Goal: Transaction & Acquisition: Purchase product/service

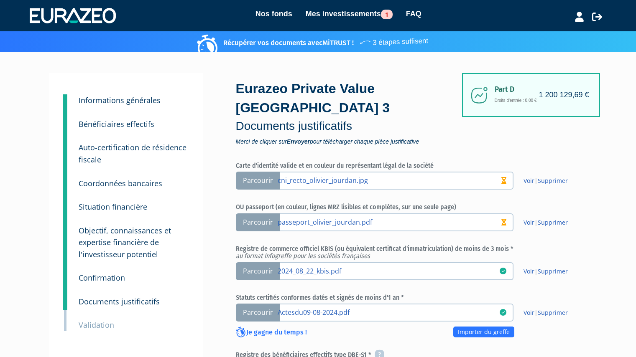
scroll to position [313, 0]
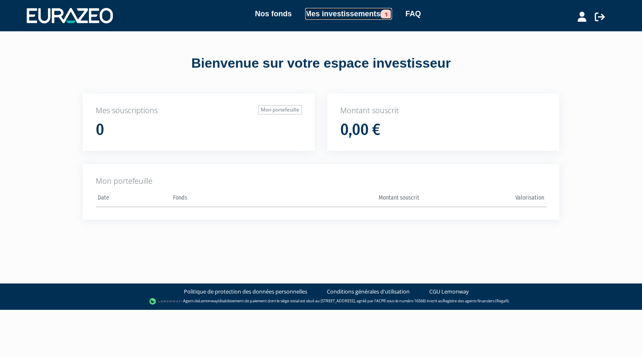
click at [359, 19] on link "Mes investissements 1" at bounding box center [348, 14] width 87 height 12
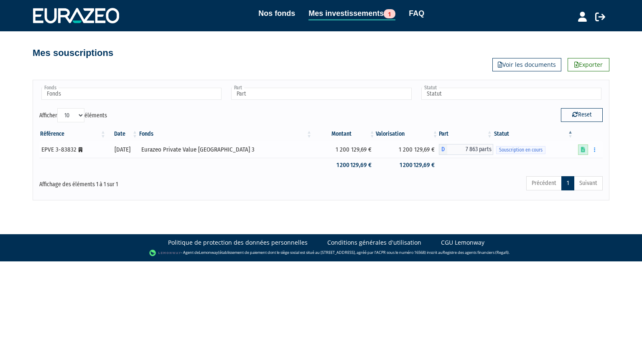
click at [582, 152] on icon at bounding box center [583, 149] width 4 height 5
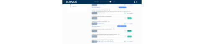
scroll to position [281, 0]
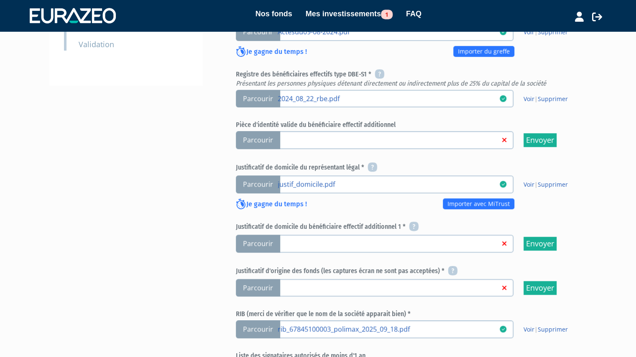
click at [260, 142] on span "Parcourir" at bounding box center [258, 140] width 44 height 18
click at [0, 0] on input "Parcourir" at bounding box center [0, 0] width 0 height 0
click at [252, 248] on span "Parcourir" at bounding box center [258, 244] width 44 height 18
click at [0, 0] on input "Parcourir" at bounding box center [0, 0] width 0 height 0
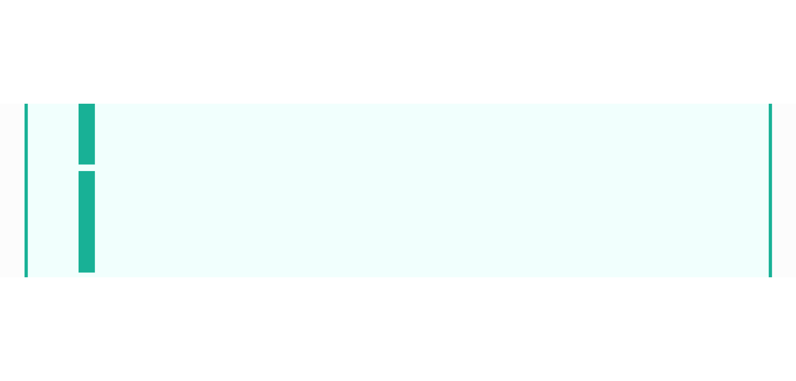
scroll to position [281, 0]
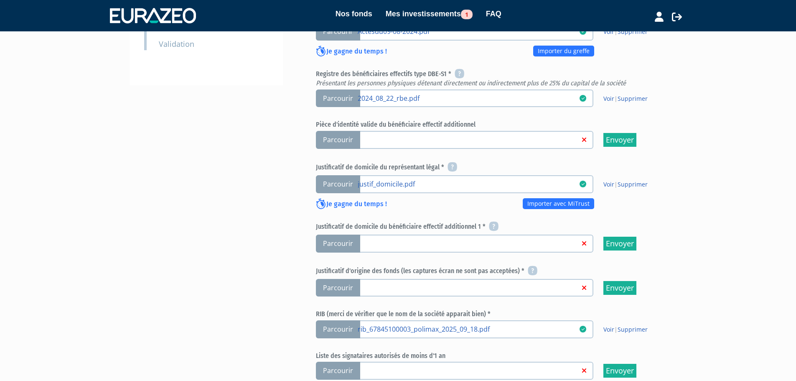
click at [328, 175] on span "Parcourir" at bounding box center [338, 184] width 44 height 18
click at [0, 0] on input "Parcourir justif_domicile.pdf" at bounding box center [0, 0] width 0 height 0
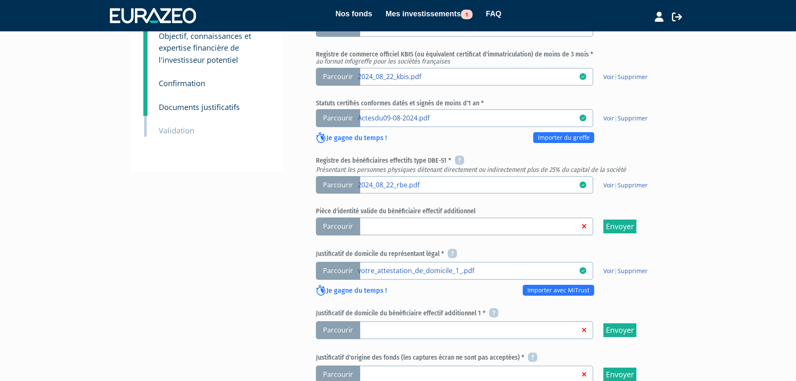
scroll to position [206, 0]
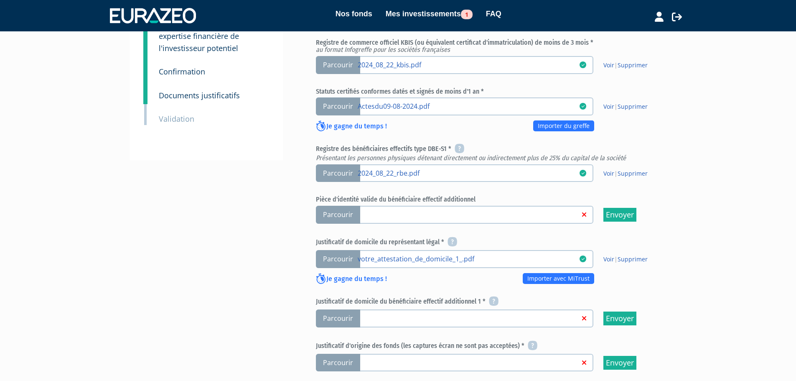
click at [331, 206] on span "Parcourir" at bounding box center [338, 215] width 44 height 18
click at [0, 0] on input "Parcourir" at bounding box center [0, 0] width 0 height 0
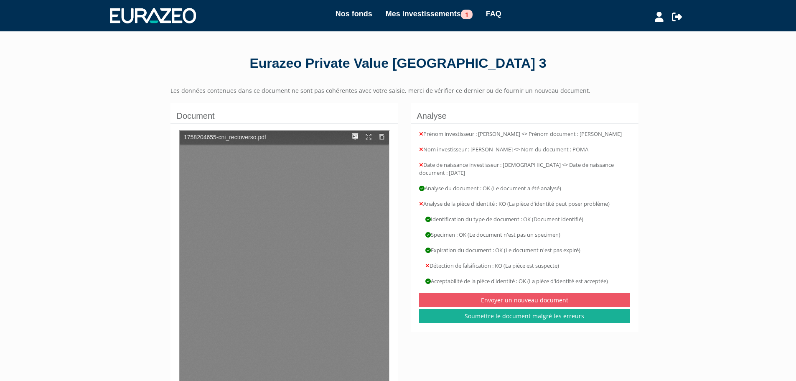
scroll to position [5, 0]
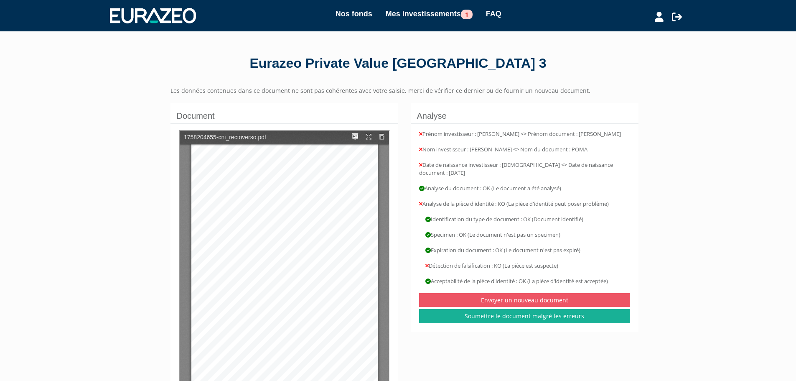
type input "1"
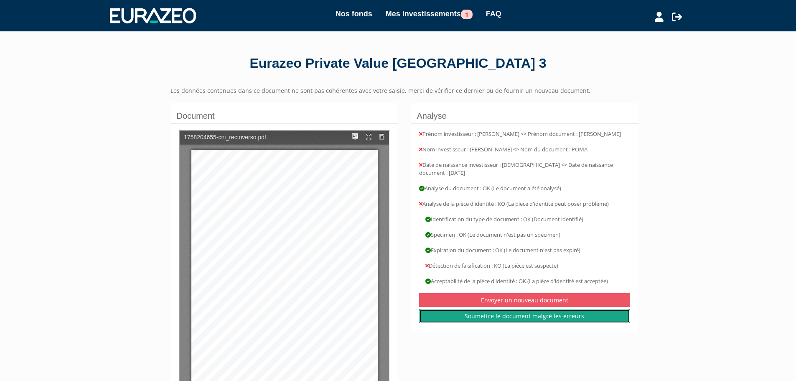
click at [484, 312] on link "Soumettre le document malgré les erreurs" at bounding box center [524, 316] width 211 height 14
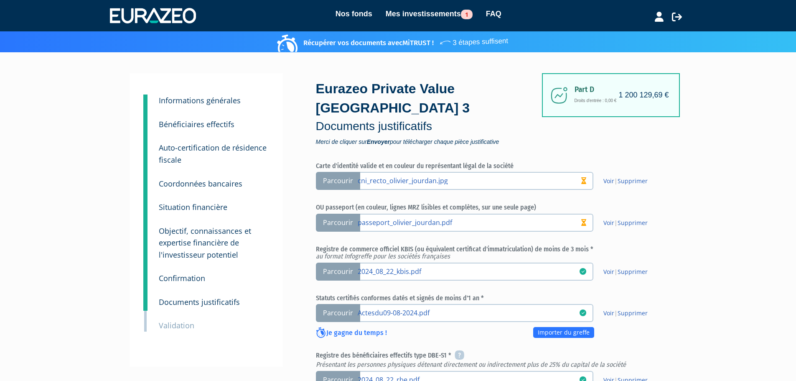
click at [204, 125] on small "Bénéficiaires effectifs" at bounding box center [197, 124] width 76 height 10
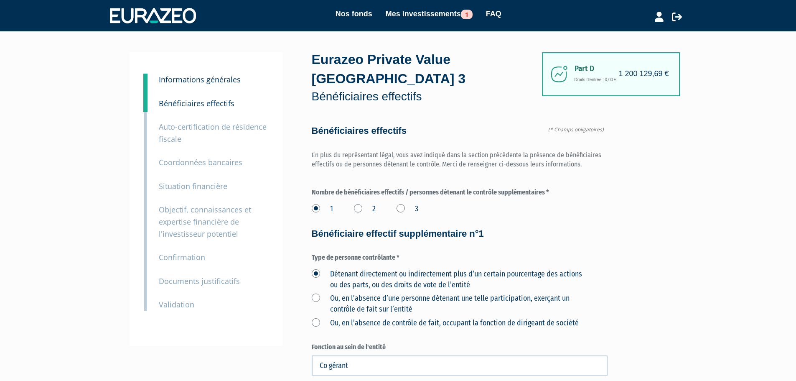
click at [201, 77] on small "Informations générales" at bounding box center [200, 79] width 82 height 10
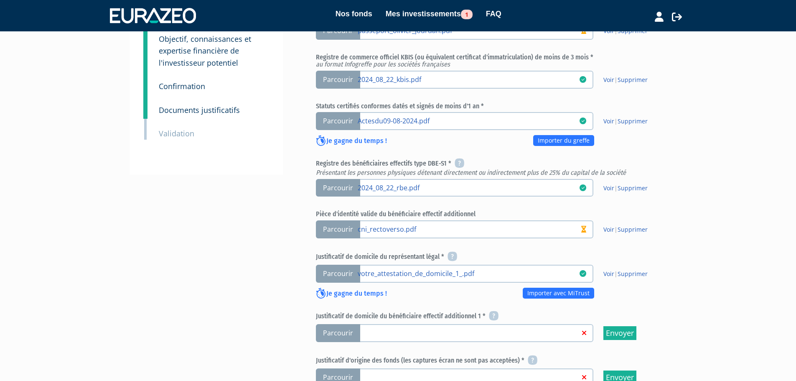
scroll to position [194, 0]
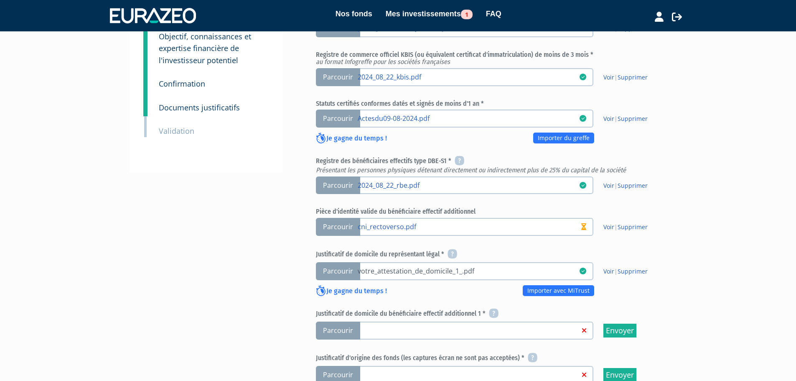
click at [395, 266] on link "votre_attestation_de_domicile_1_.pdf" at bounding box center [469, 270] width 222 height 8
click at [0, 0] on input "Parcourir votre_attestation_de_domicile_1_.pdf" at bounding box center [0, 0] width 0 height 0
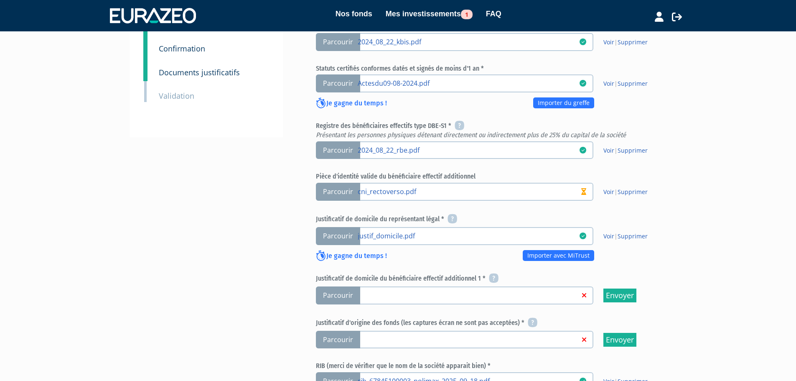
scroll to position [232, 0]
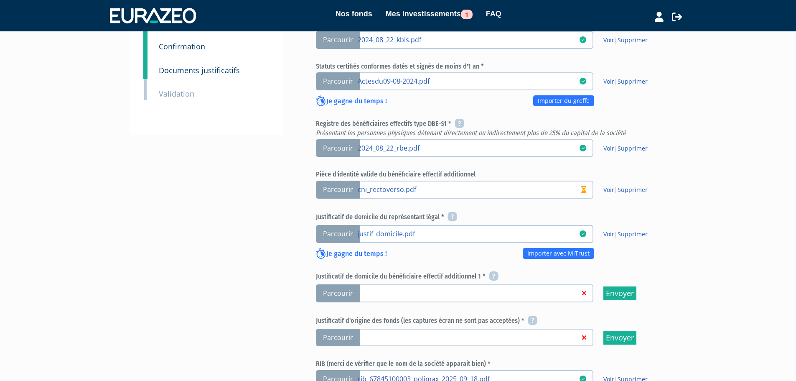
click at [347, 284] on span "Parcourir" at bounding box center [338, 293] width 44 height 18
click at [0, 0] on input "Parcourir" at bounding box center [0, 0] width 0 height 0
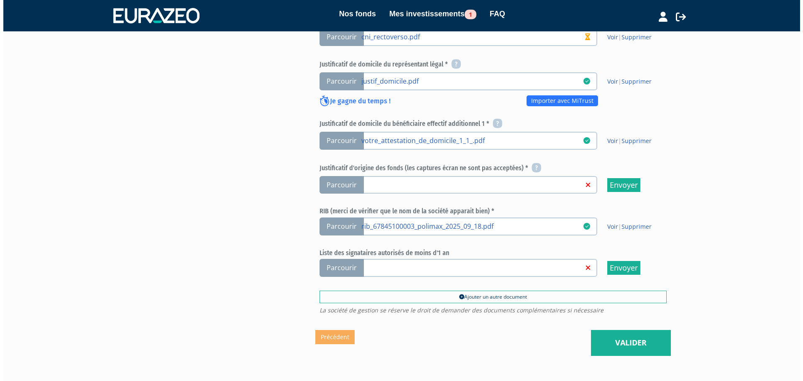
scroll to position [403, 0]
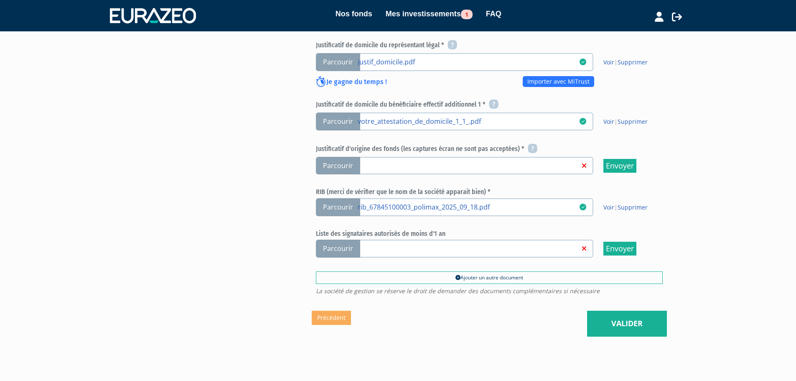
click at [371, 244] on link at bounding box center [469, 248] width 222 height 8
click at [0, 0] on input "Parcourir" at bounding box center [0, 0] width 0 height 0
click at [611, 311] on link "Valider" at bounding box center [627, 324] width 80 height 26
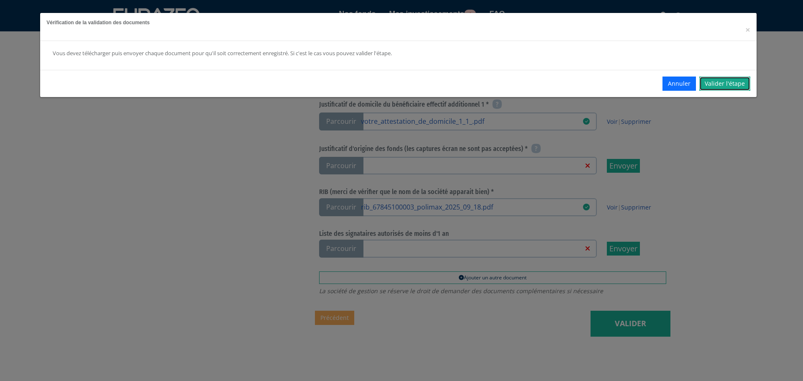
click at [708, 81] on link "Valider l'étape" at bounding box center [724, 83] width 51 height 14
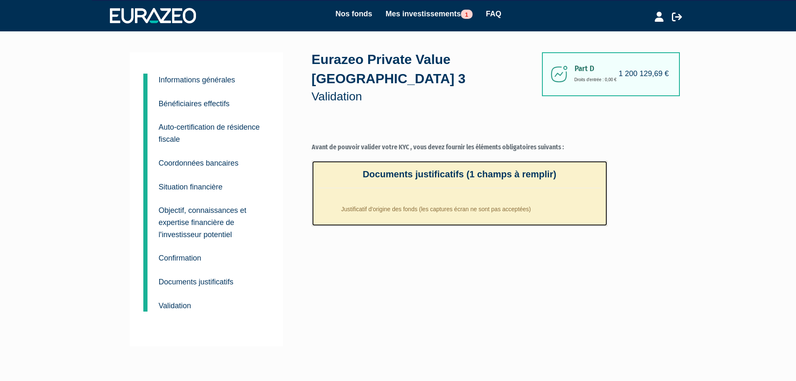
click at [383, 196] on li "Justificatif d'origine des fonds (les captures écran ne sont pas acceptées)" at bounding box center [468, 206] width 266 height 21
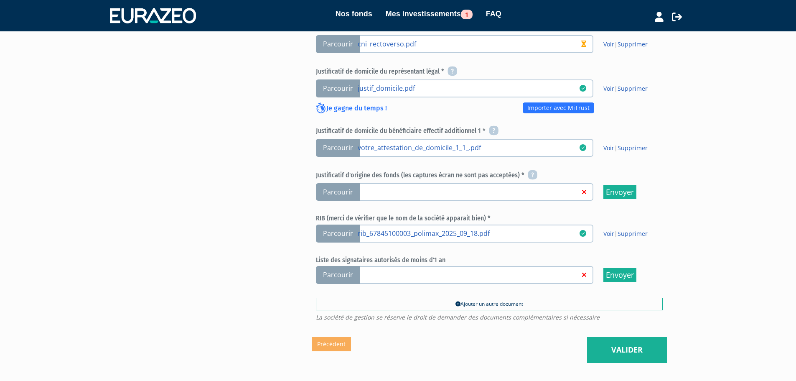
scroll to position [421, 0]
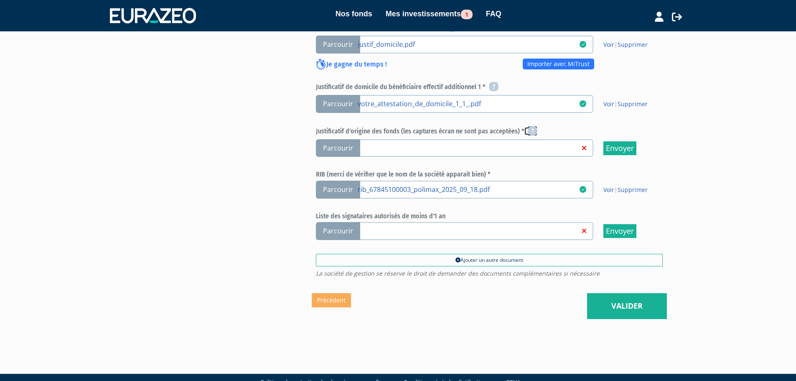
click at [528, 126] on icon at bounding box center [533, 131] width 10 height 10
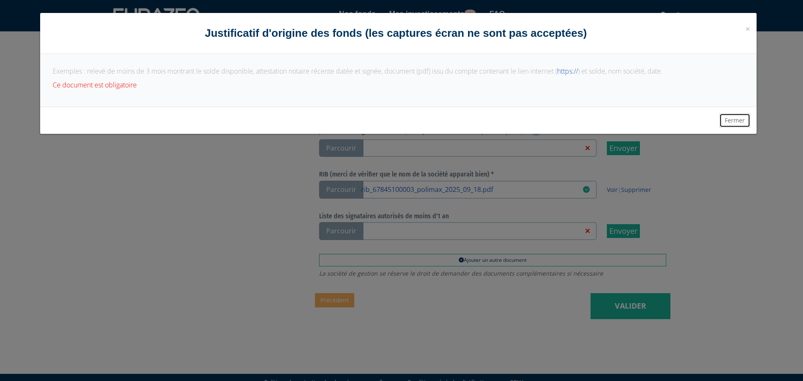
click at [741, 117] on button "Fermer" at bounding box center [734, 120] width 31 height 14
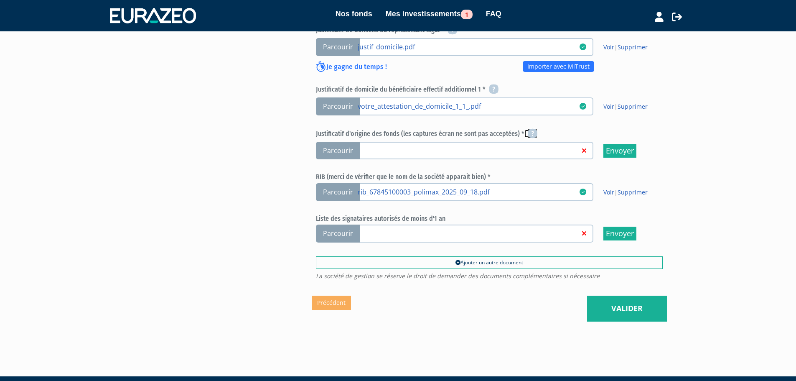
scroll to position [415, 0]
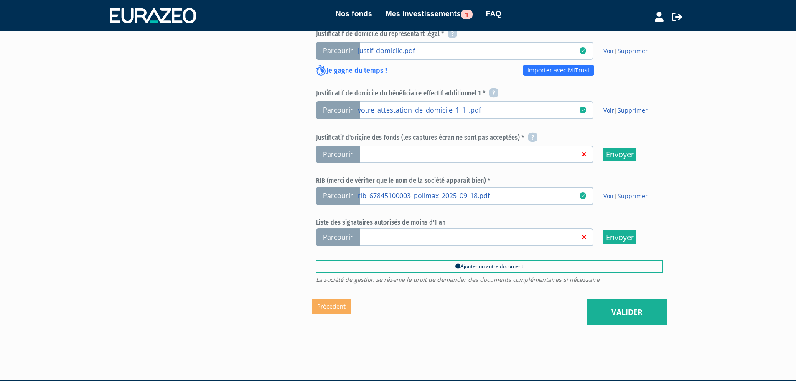
click at [461, 145] on label "Parcourir" at bounding box center [455, 154] width 278 height 18
click at [0, 0] on input "Parcourir" at bounding box center [0, 0] width 0 height 0
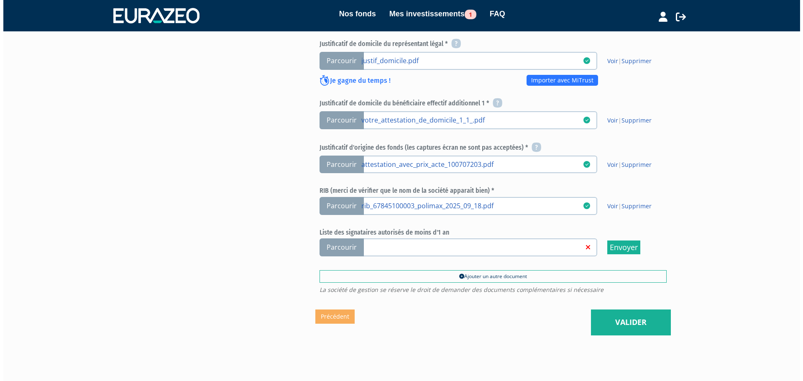
scroll to position [421, 0]
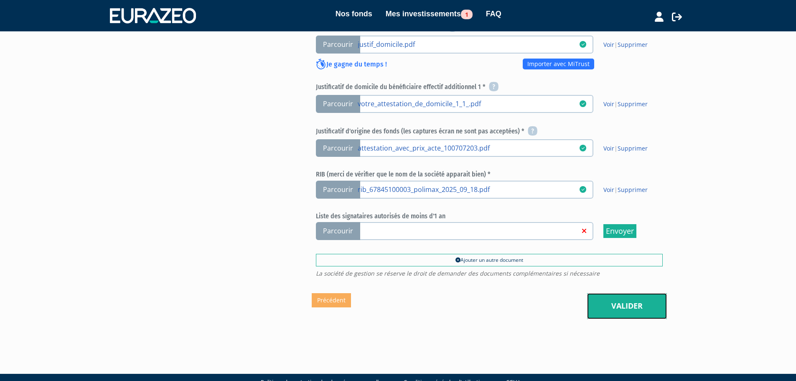
click at [620, 293] on link "Valider" at bounding box center [627, 306] width 80 height 26
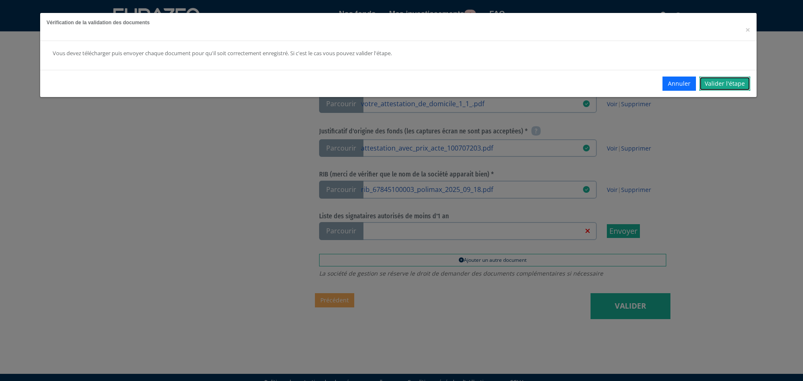
click at [713, 80] on link "Valider l'étape" at bounding box center [724, 83] width 51 height 14
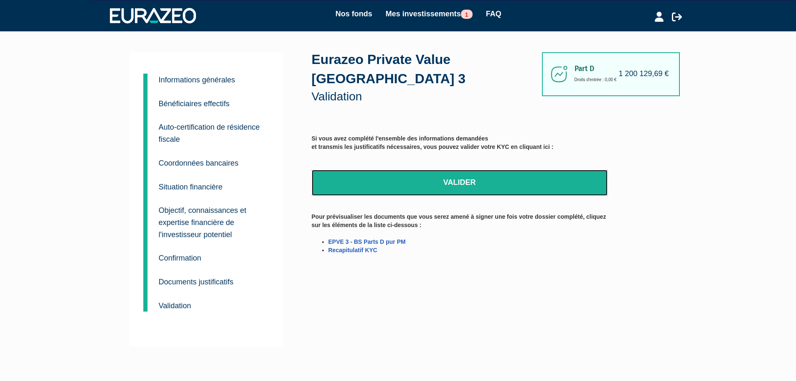
click at [468, 170] on link "Valider" at bounding box center [460, 183] width 296 height 26
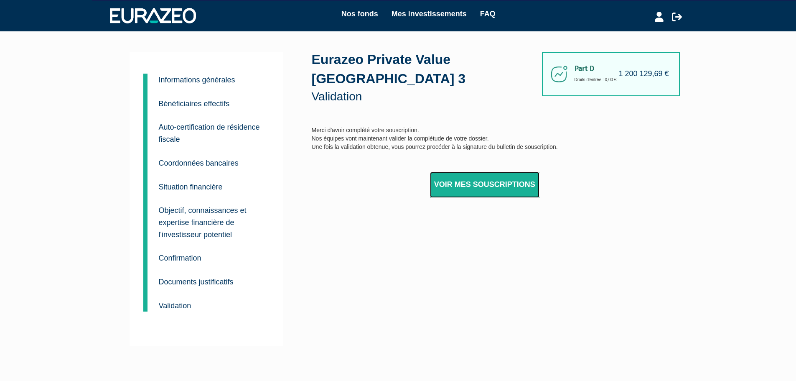
click at [487, 172] on link "Voir mes souscriptions" at bounding box center [485, 185] width 110 height 26
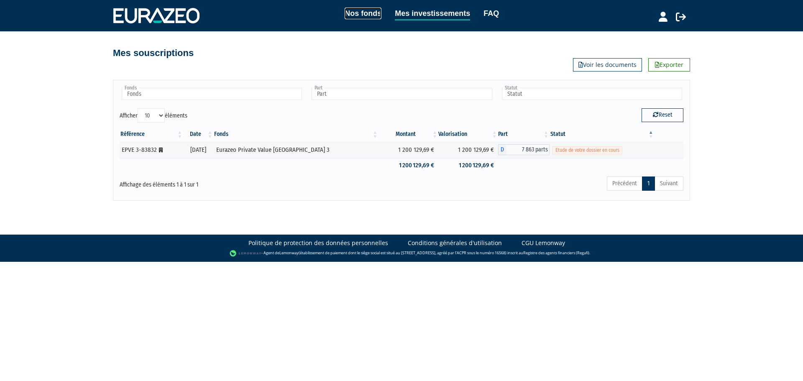
click at [357, 12] on link "Nos fonds" at bounding box center [362, 14] width 37 height 12
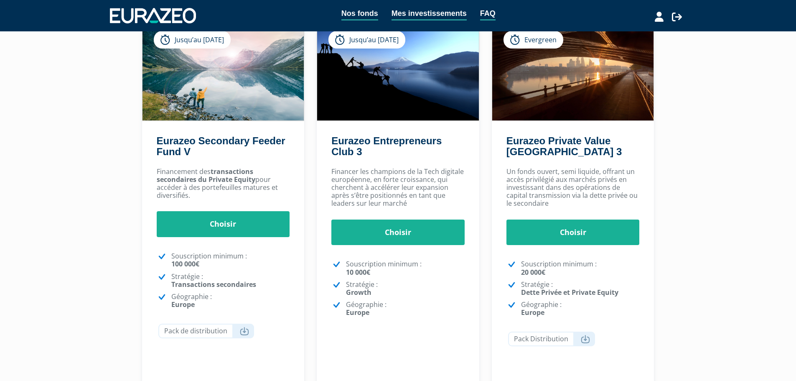
scroll to position [89, 0]
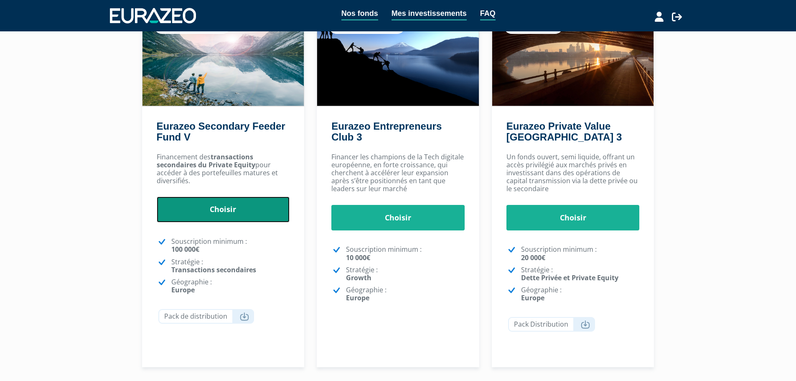
click at [231, 213] on link "Choisir" at bounding box center [223, 209] width 133 height 26
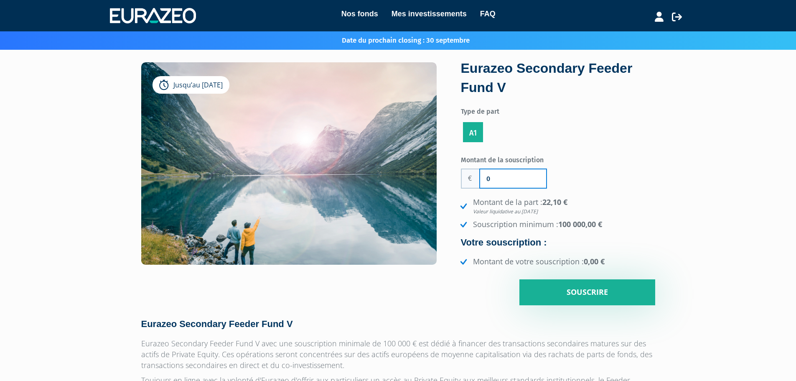
click at [506, 185] on input "0" at bounding box center [513, 178] width 66 height 18
click at [530, 135] on ul "A1" at bounding box center [558, 132] width 194 height 24
click at [473, 131] on label "A1" at bounding box center [473, 132] width 20 height 20
click at [0, 0] on input "A1" at bounding box center [0, 0] width 0 height 0
click at [521, 133] on ul "A1" at bounding box center [558, 132] width 194 height 24
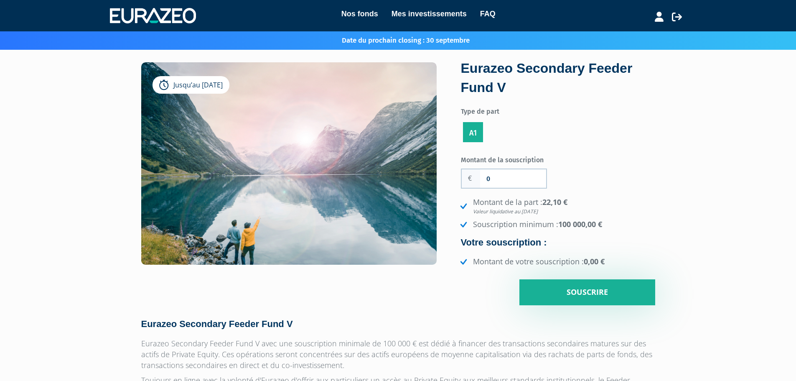
click at [478, 133] on label "A1" at bounding box center [473, 132] width 20 height 20
click at [0, 0] on input "A1" at bounding box center [0, 0] width 0 height 0
click at [502, 181] on input "0" at bounding box center [513, 178] width 66 height 18
drag, startPoint x: 502, startPoint y: 181, endPoint x: 483, endPoint y: 183, distance: 19.0
click at [483, 183] on input "0" at bounding box center [513, 178] width 66 height 18
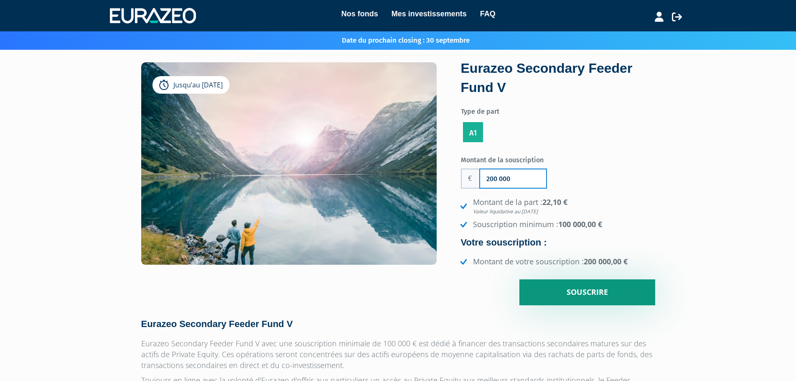
type input "200 000"
click at [619, 300] on input "Souscrire" at bounding box center [588, 292] width 136 height 26
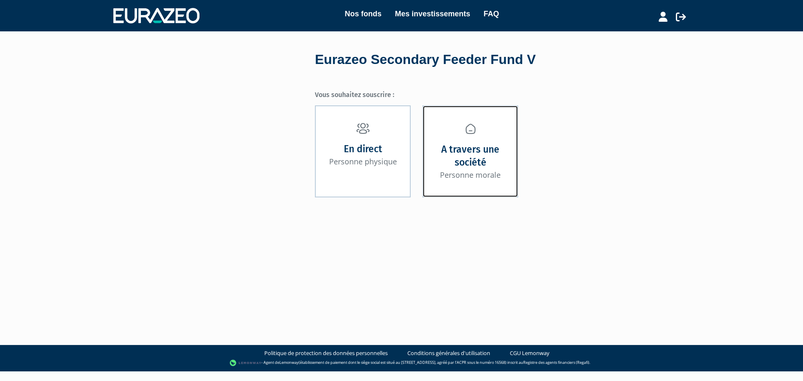
click at [466, 158] on strong "A travers une société" at bounding box center [469, 155] width 77 height 25
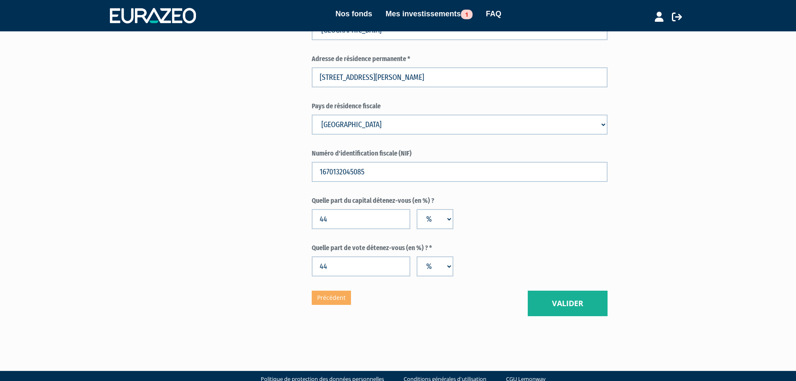
scroll to position [628, 0]
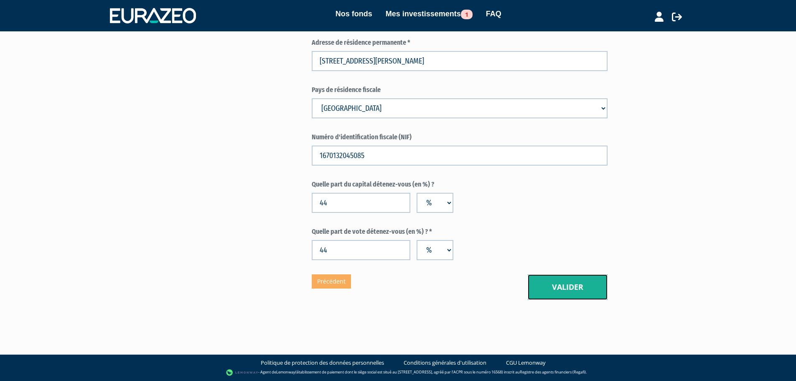
click at [569, 286] on button "Valider" at bounding box center [568, 287] width 80 height 26
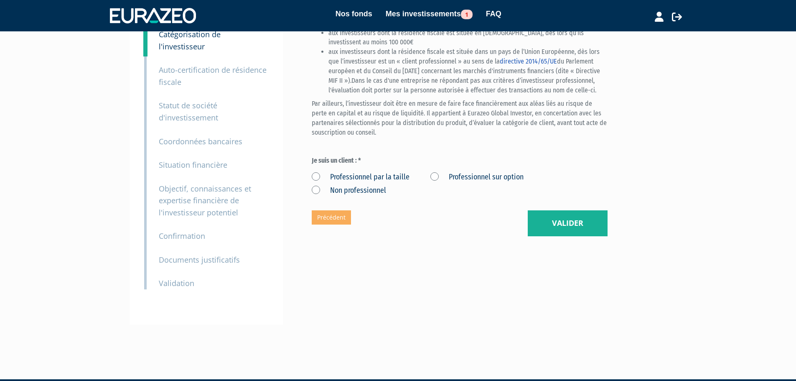
scroll to position [105, 0]
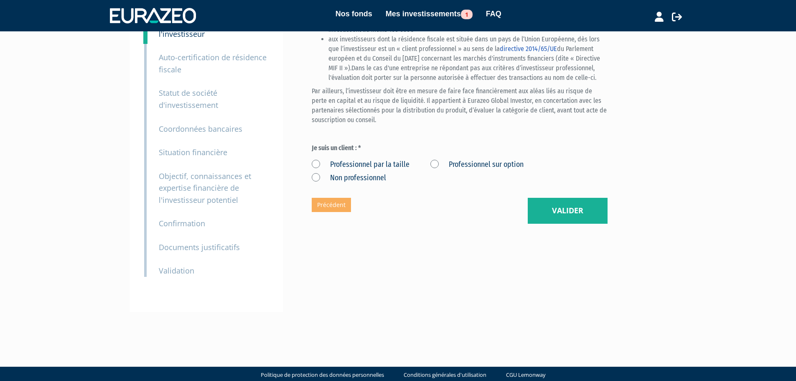
click at [316, 183] on label "Non professionnel" at bounding box center [349, 178] width 74 height 11
click at [0, 0] on professionnel "Non professionnel" at bounding box center [0, 0] width 0 height 0
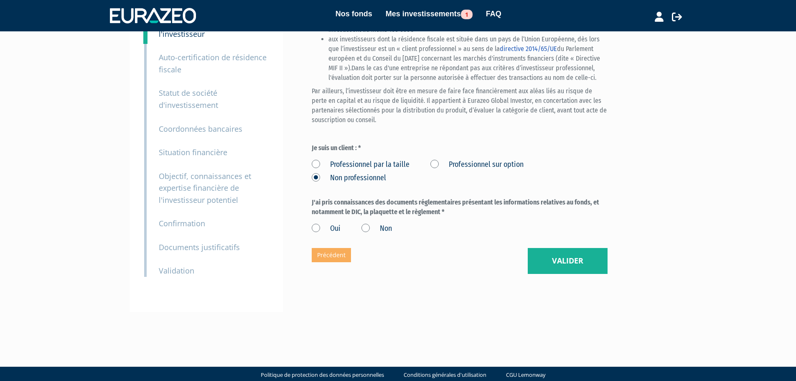
click at [315, 234] on label "Oui" at bounding box center [326, 228] width 29 height 11
click at [0, 0] on input "Oui" at bounding box center [0, 0] width 0 height 0
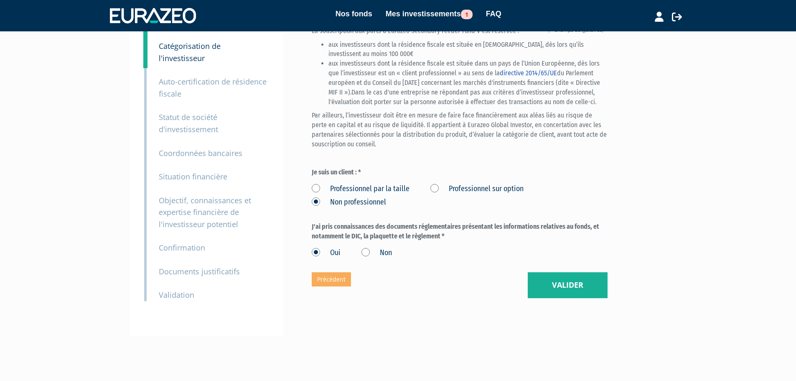
scroll to position [88, 0]
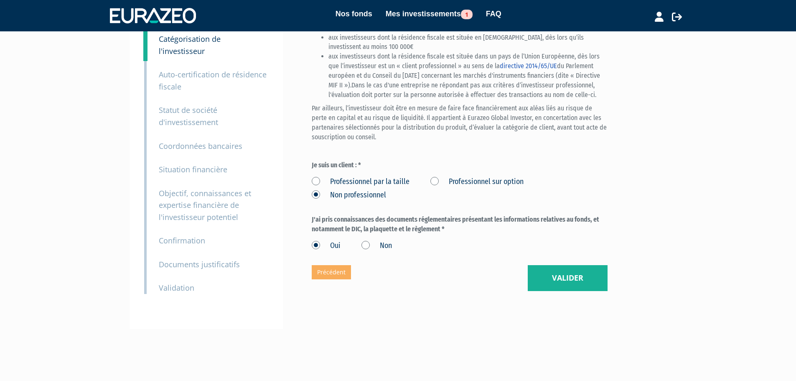
click at [385, 187] on label "Professionnel par la taille" at bounding box center [361, 181] width 98 height 11
click at [0, 0] on taille "Professionnel par la taille" at bounding box center [0, 0] width 0 height 0
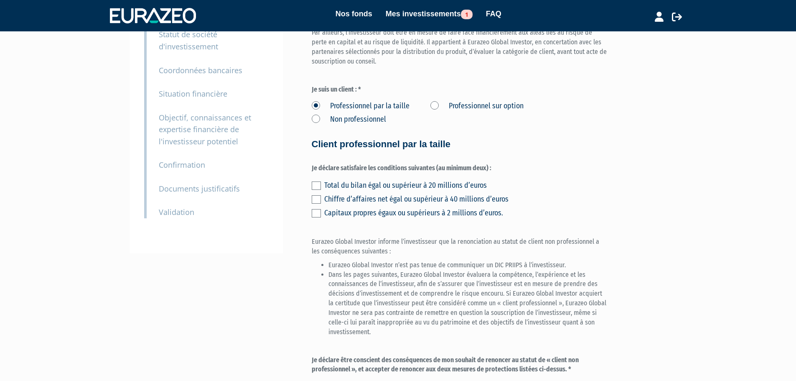
scroll to position [185, 0]
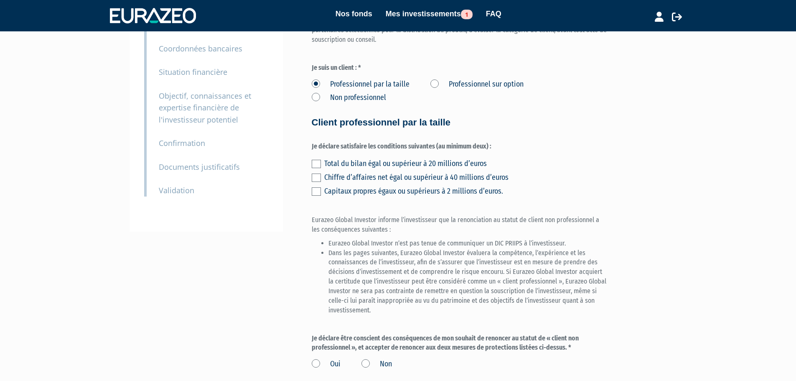
click at [358, 103] on label "Non professionnel" at bounding box center [349, 97] width 74 height 11
click at [0, 0] on professionnel "Non professionnel" at bounding box center [0, 0] width 0 height 0
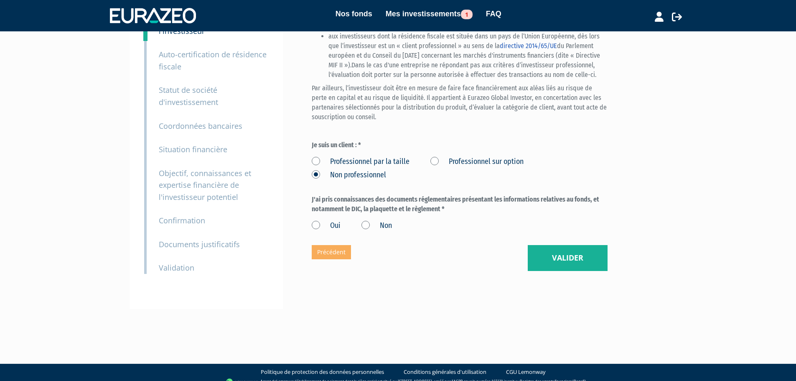
click at [339, 231] on label "Oui" at bounding box center [326, 225] width 29 height 11
click at [0, 0] on input "Oui" at bounding box center [0, 0] width 0 height 0
click at [585, 271] on button "Valider" at bounding box center [568, 258] width 80 height 26
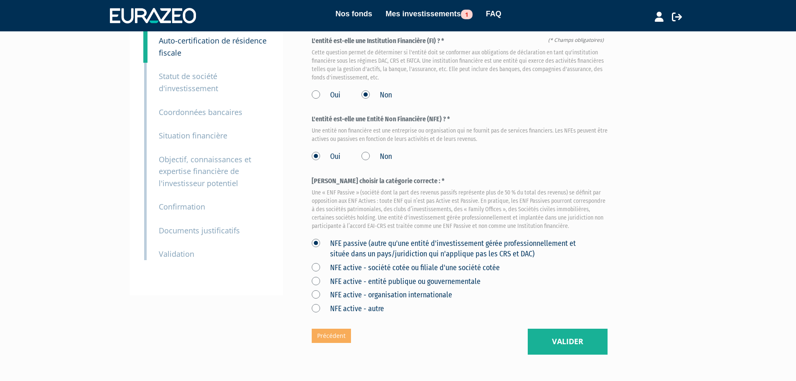
scroll to position [163, 0]
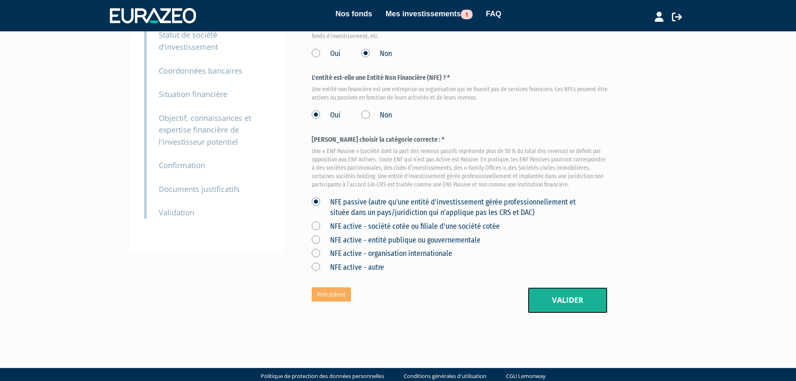
click at [561, 313] on button "Valider" at bounding box center [568, 300] width 80 height 26
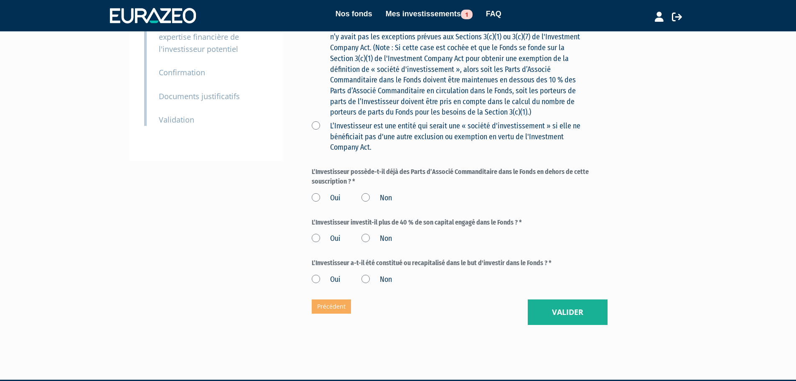
scroll to position [256, 0]
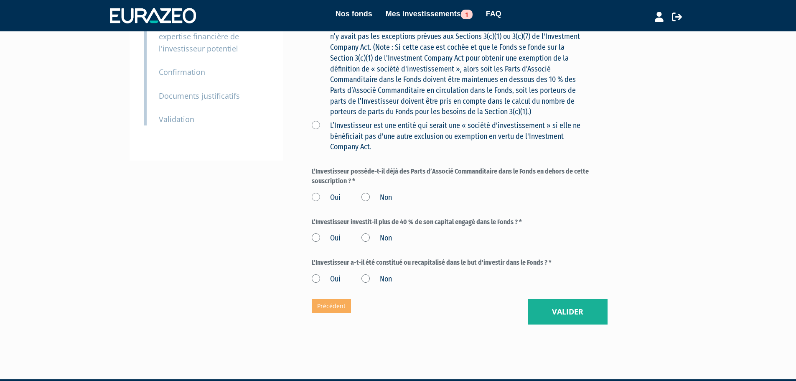
click at [367, 203] on label "Non" at bounding box center [377, 197] width 31 height 11
click at [0, 0] on input "Non" at bounding box center [0, 0] width 0 height 0
click at [367, 244] on label "Non" at bounding box center [377, 238] width 31 height 11
click at [0, 0] on input "Non" at bounding box center [0, 0] width 0 height 0
click at [369, 285] on label "Non" at bounding box center [377, 279] width 31 height 11
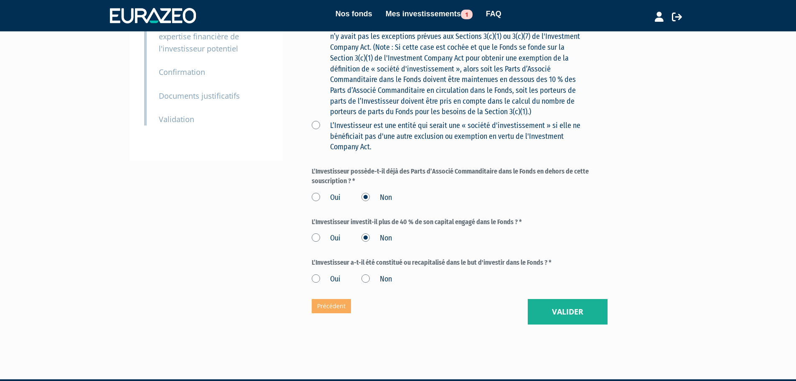
click at [0, 0] on input "Non" at bounding box center [0, 0] width 0 height 0
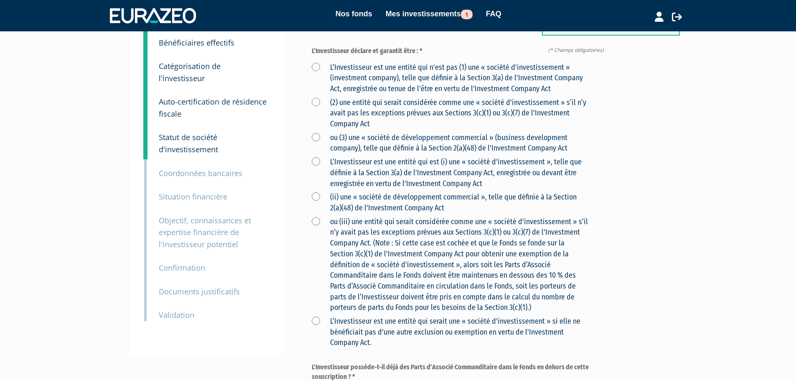
scroll to position [0, 0]
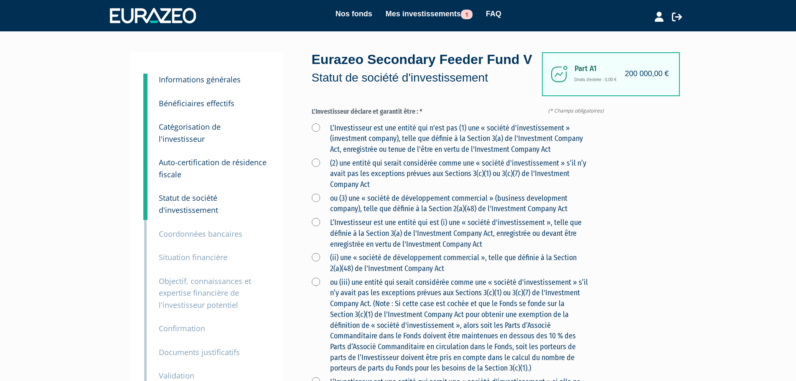
click at [320, 143] on label "L’Investisseur est une entité qui n'est pas (1) une « société d'investissement …" at bounding box center [450, 139] width 276 height 32
click at [0, 0] on Act "L’Investisseur est une entité qui n'est pas (1) une « société d'investissement …" at bounding box center [0, 0] width 0 height 0
click at [318, 155] on label "L’Investisseur est une entité qui n'est pas (1) une « société d'investissement …" at bounding box center [450, 139] width 276 height 32
click at [0, 0] on Act "L’Investisseur est une entité qui n'est pas (1) une « société d'investissement …" at bounding box center [0, 0] width 0 height 0
click at [317, 183] on label "(2) une entité qui serait considérée comme une « société d'investissement » s’i…" at bounding box center [450, 174] width 276 height 32
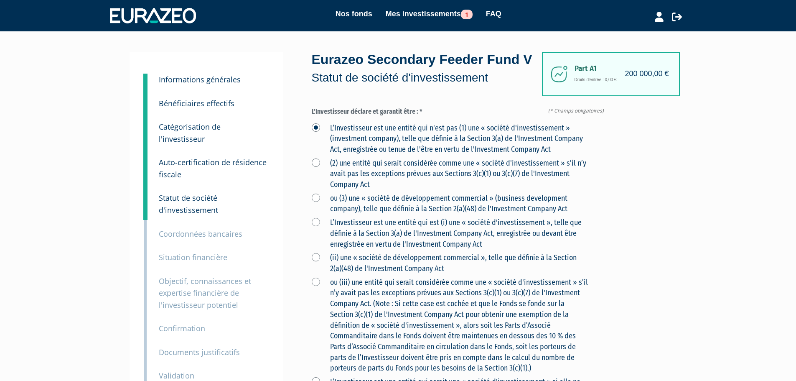
click at [0, 0] on Act "(2) une entité qui serait considérée comme une « société d'investissement » s’i…" at bounding box center [0, 0] width 0 height 0
click at [317, 214] on label "ou (3) une « société de développement commercial » (business development compan…" at bounding box center [450, 203] width 276 height 21
click at [0, 0] on Act "ou (3) une « société de développement commercial » (business development compan…" at bounding box center [0, 0] width 0 height 0
click at [316, 245] on label "L’Investisseur est une entité qui est (i) une « société d'investissement », tel…" at bounding box center [450, 233] width 276 height 32
click at [0, 0] on Act "L’Investisseur est une entité qui est (i) une « société d'investissement », tel…" at bounding box center [0, 0] width 0 height 0
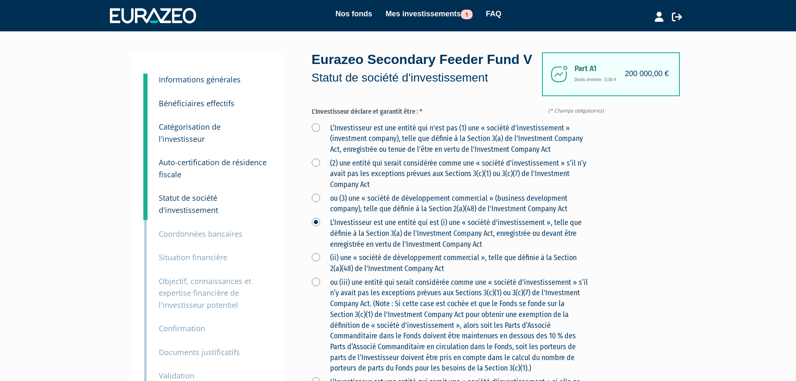
click at [319, 274] on label "(ii) une « société de développement commercial », telle que définie à la Sectio…" at bounding box center [450, 262] width 276 height 21
click at [0, 0] on Act "(ii) une « société de développement commercial », telle que définie à la Sectio…" at bounding box center [0, 0] width 0 height 0
click at [319, 298] on label "ou (iii) une entité qui serait considérée comme une « société d'investissement …" at bounding box center [450, 325] width 276 height 97
click at [0, 0] on 3\(c\)\(1\)\ "ou (iii) une entité qui serait considérée comme une « société d'investissement …" at bounding box center [0, 0] width 0 height 0
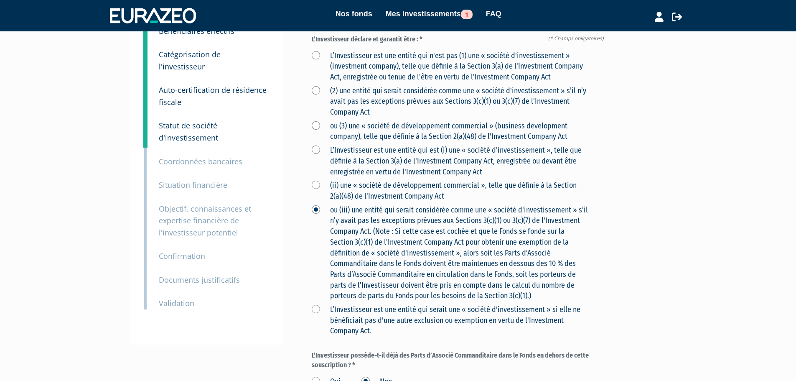
scroll to position [98, 0]
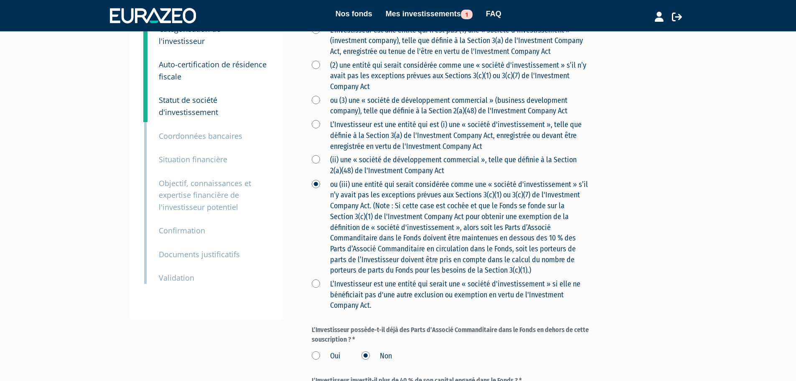
click at [319, 308] on label "L’Investisseur est une entité qui serait une « société d'investissement » si el…" at bounding box center [450, 295] width 276 height 32
click at [0, 0] on Act\ "L’Investisseur est une entité qui serait une « société d'investissement » si el…" at bounding box center [0, 0] width 0 height 0
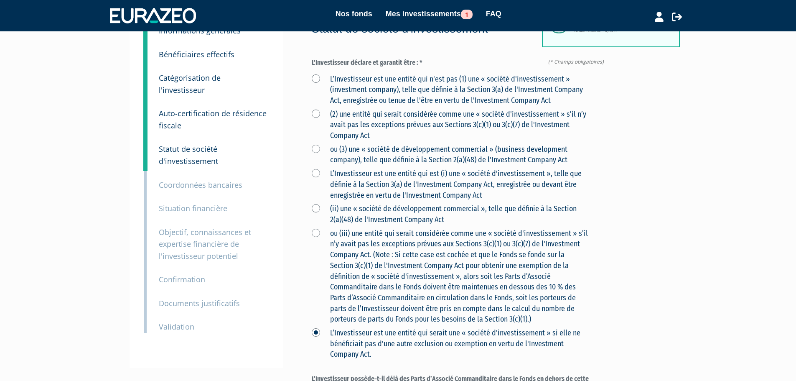
scroll to position [85, 0]
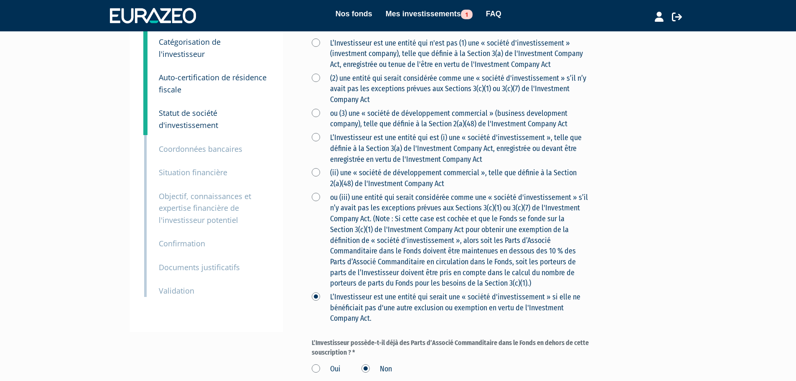
click at [716, 203] on div "Nos fonds Mes investissements 1 FAQ Déconnexion Nos fonds Mes investissements 1…" at bounding box center [398, 215] width 796 height 601
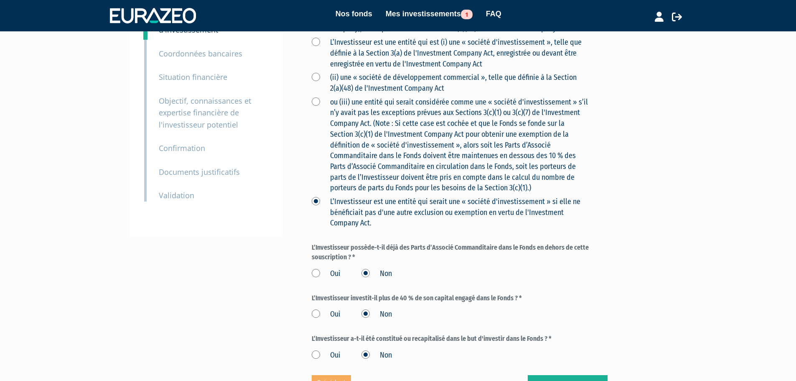
scroll to position [176, 0]
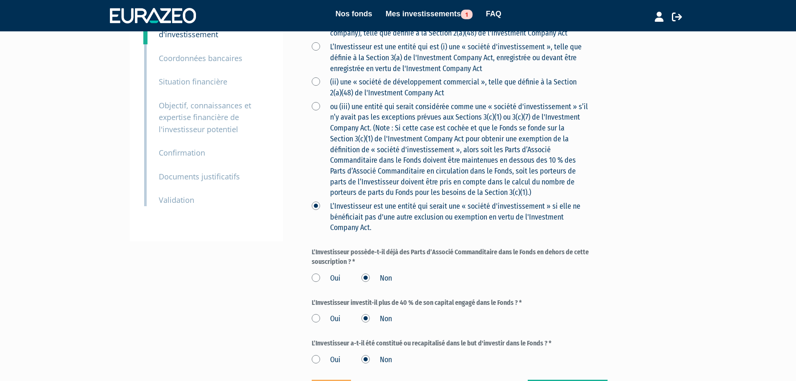
click at [313, 124] on label "ou (iii) une entité qui serait considérée comme une « société d'investissement …" at bounding box center [450, 150] width 276 height 97
click at [0, 0] on 3\(c\)\(1\)\ "ou (iii) une entité qui serait considérée comme une « société d'investissement …" at bounding box center [0, 0] width 0 height 0
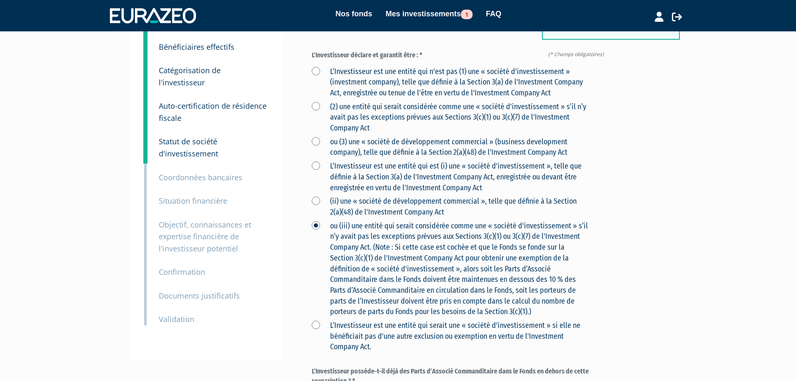
scroll to position [54, 0]
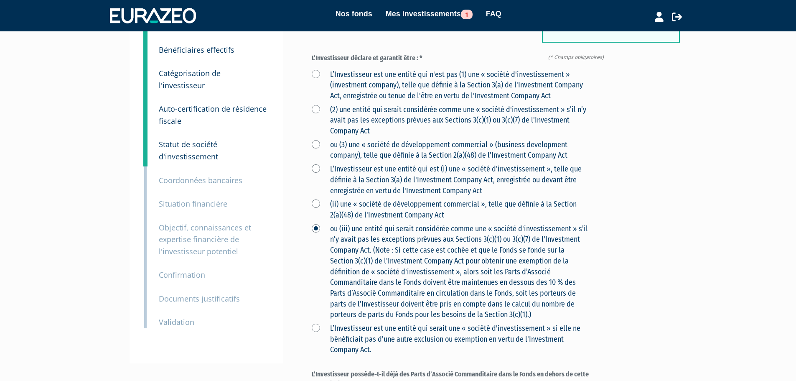
click at [315, 186] on label "L’Investisseur est une entité qui est (i) une « société d'investissement », tel…" at bounding box center [450, 180] width 276 height 32
click at [0, 0] on Act "L’Investisseur est une entité qui est (i) une « société d'investissement », tel…" at bounding box center [0, 0] width 0 height 0
click at [318, 220] on label "(ii) une « société de développement commercial », telle que définie à la Sectio…" at bounding box center [450, 209] width 276 height 21
click at [316, 220] on label "(ii) une « société de développement commercial », telle que définie à la Sectio…" at bounding box center [450, 209] width 276 height 21
click at [0, 0] on Act "(ii) une « société de développement commercial », telle que définie à la Sectio…" at bounding box center [0, 0] width 0 height 0
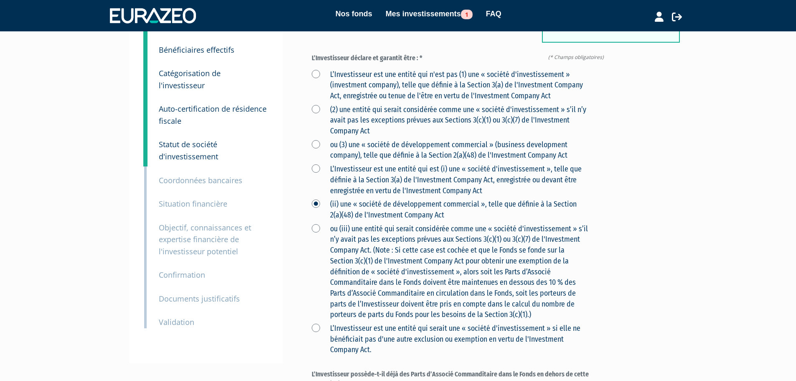
click at [316, 220] on label "(ii) une « société de développement commercial », telle que définie à la Sectio…" at bounding box center [450, 209] width 276 height 21
click at [0, 0] on Act "(ii) une « société de développement commercial », telle que définie à la Sectio…" at bounding box center [0, 0] width 0 height 0
click at [317, 242] on div "L’Investisseur est une entité qui n'est pas (1) une « société d'investissement …" at bounding box center [460, 210] width 296 height 289
click at [318, 247] on label "ou (iii) une entité qui serait considérée comme une « société d'investissement …" at bounding box center [450, 272] width 276 height 97
click at [0, 0] on 3\(c\)\(1\)\ "ou (iii) une entité qui serait considérée comme une « société d'investissement …" at bounding box center [0, 0] width 0 height 0
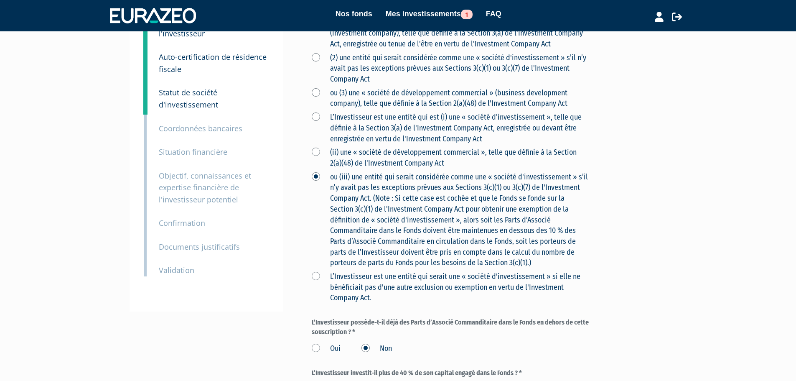
scroll to position [0, 0]
